Goal: Task Accomplishment & Management: Use online tool/utility

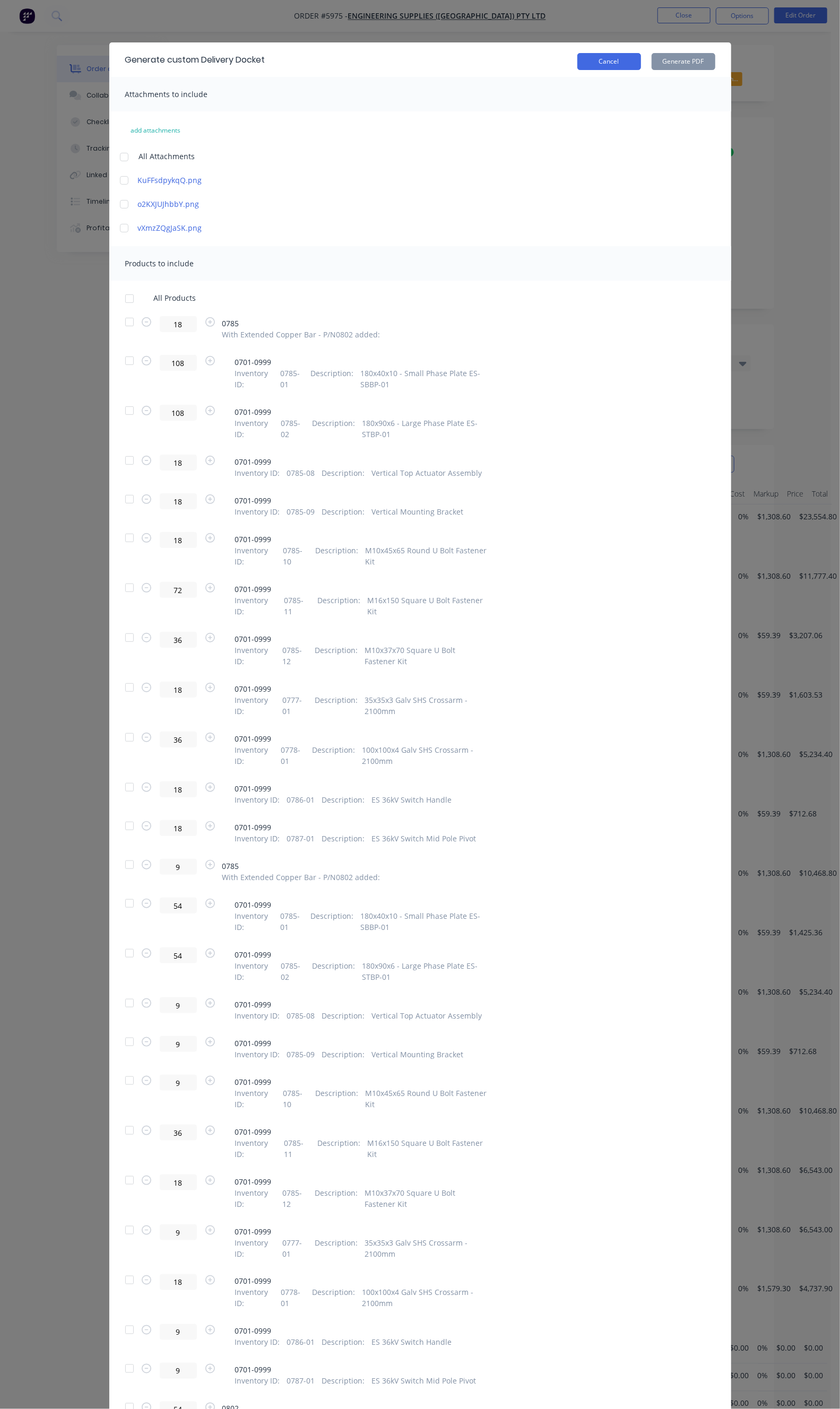
click at [641, 61] on button "Cancel" at bounding box center [609, 62] width 64 height 17
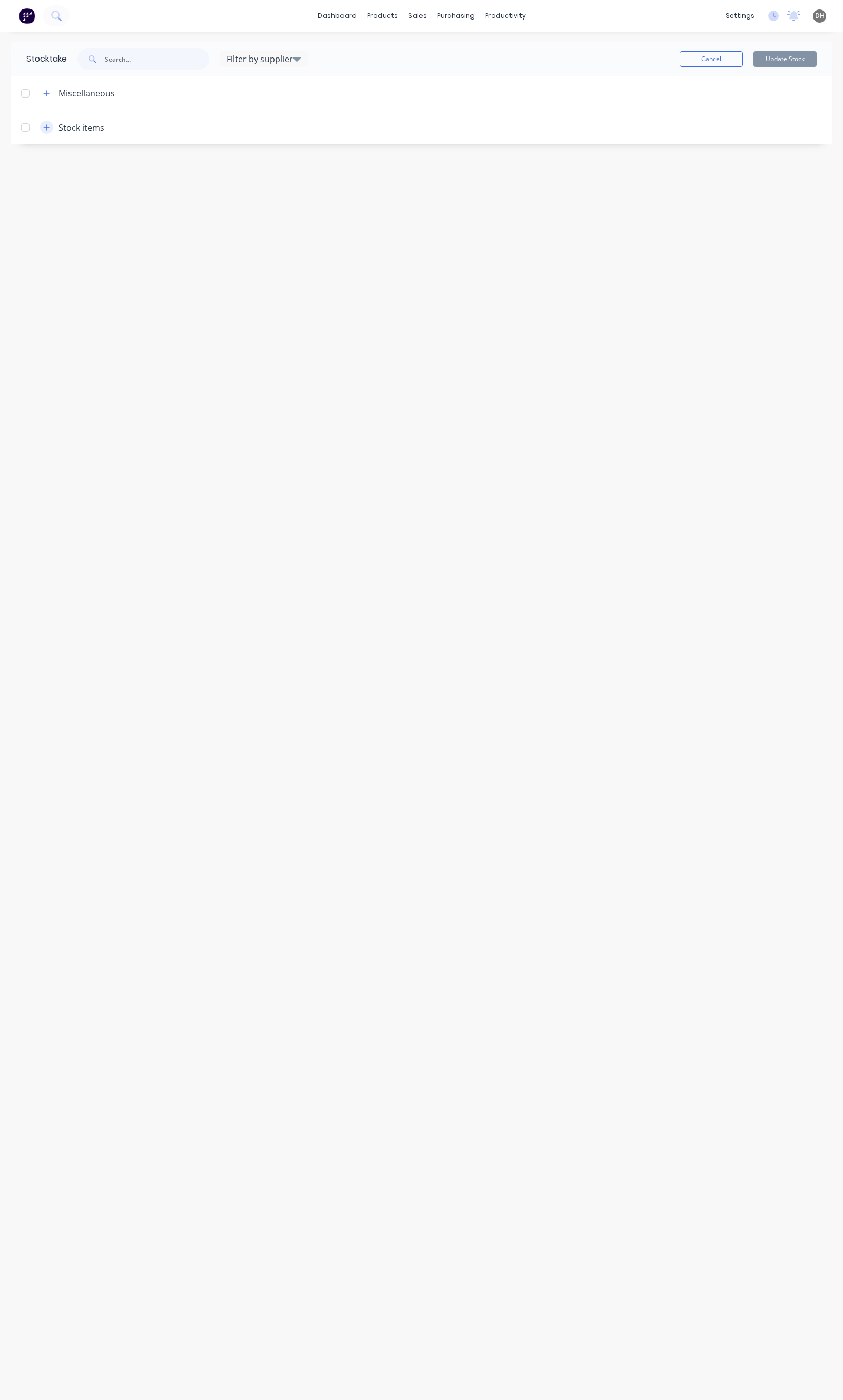
click at [45, 127] on icon "button" at bounding box center [46, 128] width 7 height 7
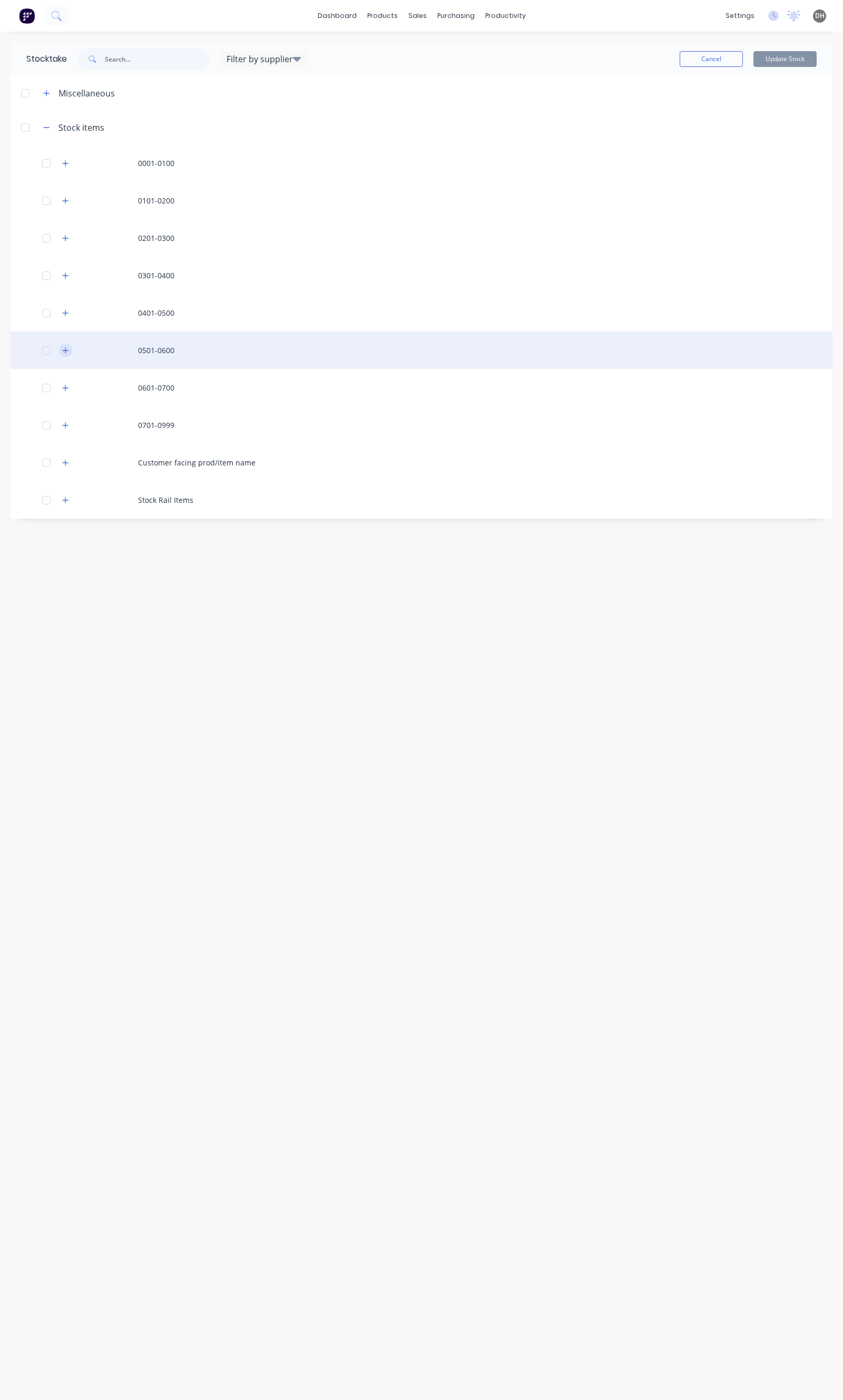
click at [67, 347] on icon "button" at bounding box center [65, 351] width 7 height 7
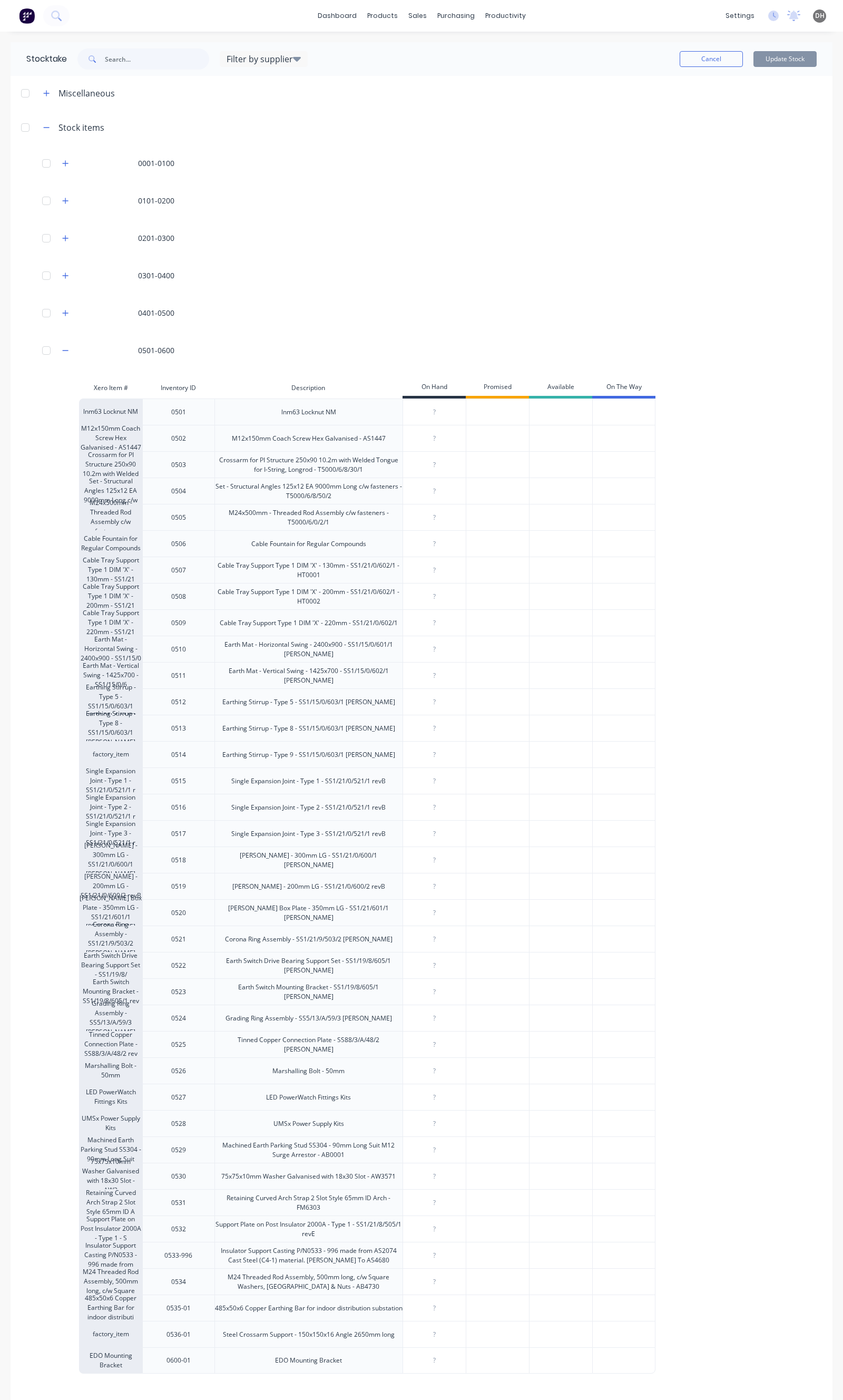
click at [349, 1332] on div "Steel Crossarm Support - 150x150x16 Angle 2650mm long" at bounding box center [309, 1334] width 189 height 26
drag, startPoint x: 351, startPoint y: 1332, endPoint x: 363, endPoint y: 1330, distance: 12.2
click at [363, 1330] on div "Steel Crossarm Support - 150x150x16 Angle 2650mm long" at bounding box center [309, 1334] width 189 height 26
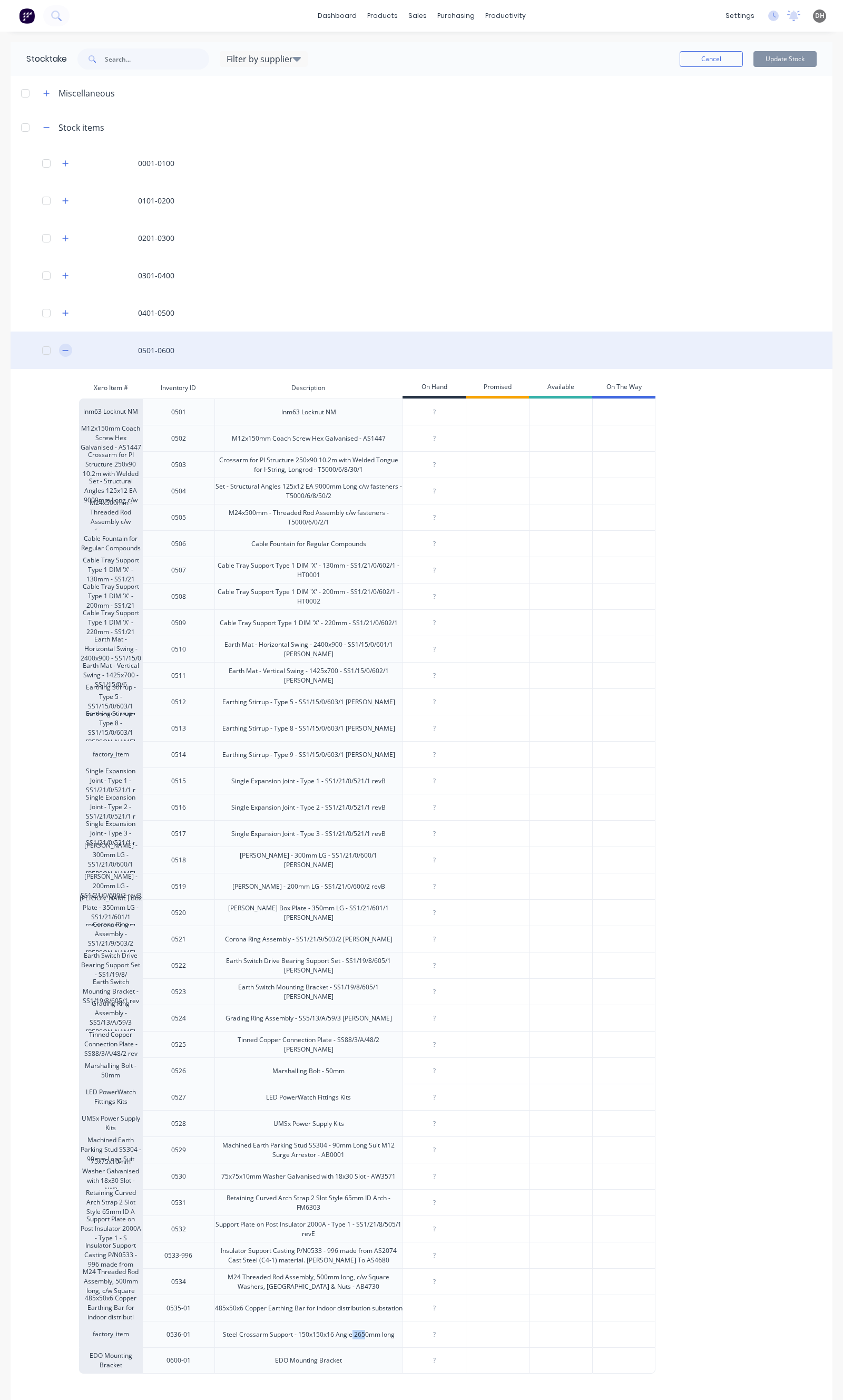
click at [64, 344] on button "button" at bounding box center [65, 350] width 13 height 13
